Goal: Task Accomplishment & Management: Use online tool/utility

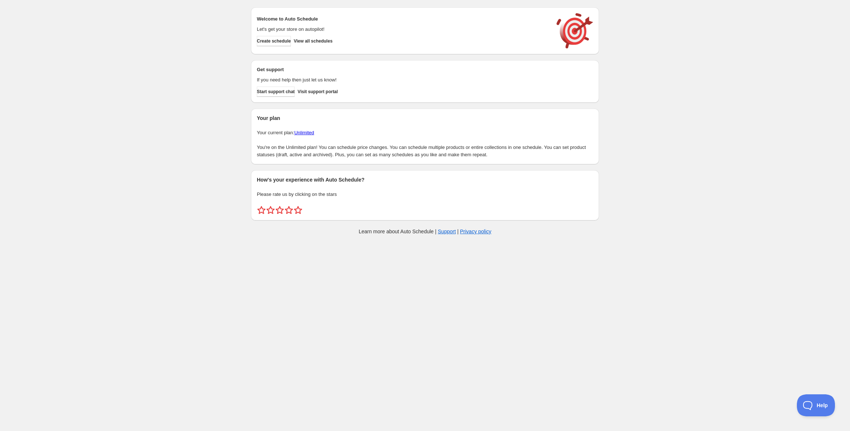
click at [332, 46] on div "Welcome to Auto Schedule Let's get your store on autopilot! Create schedule Vie…" at bounding box center [425, 30] width 336 height 35
click at [333, 41] on span "View all schedules" at bounding box center [313, 41] width 39 height 6
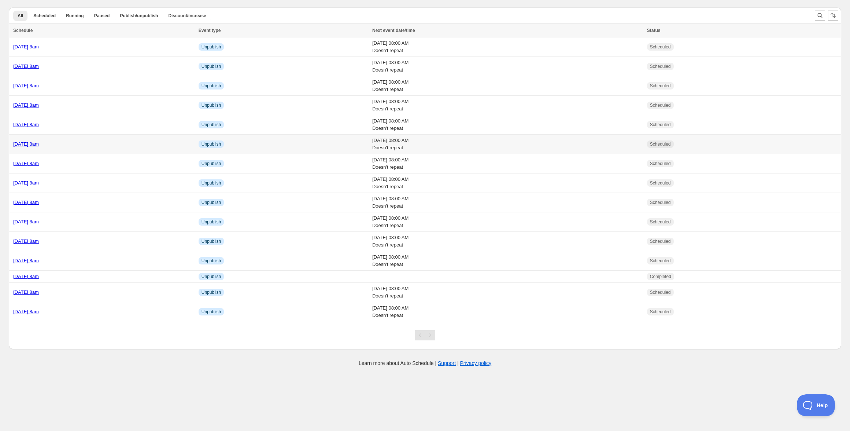
click at [39, 143] on link "Friday 24th October @ 8am" at bounding box center [26, 143] width 26 height 5
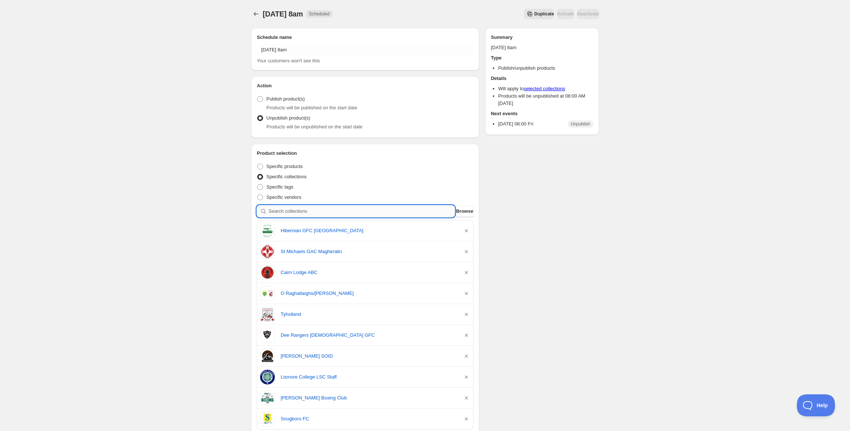
click at [361, 213] on input "search" at bounding box center [362, 211] width 186 height 12
paste input "Reeside AC"
type input "Reeside AC"
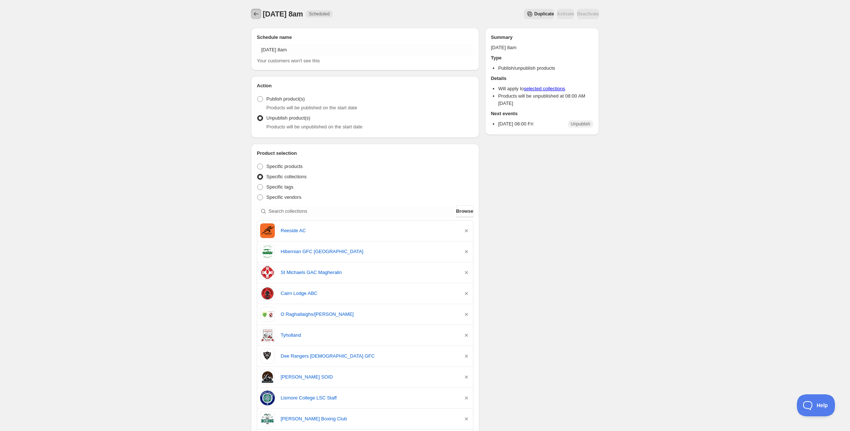
click at [257, 15] on icon "Schedules" at bounding box center [256, 13] width 7 height 7
